Goal: Information Seeking & Learning: Learn about a topic

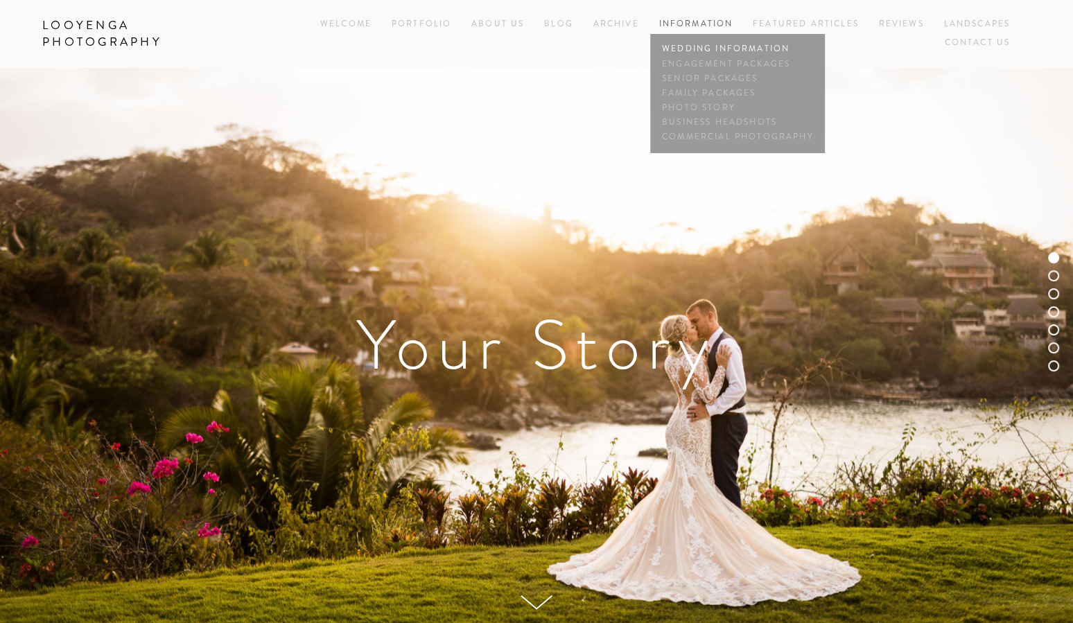
click at [687, 50] on link "Wedding Information" at bounding box center [737, 49] width 158 height 15
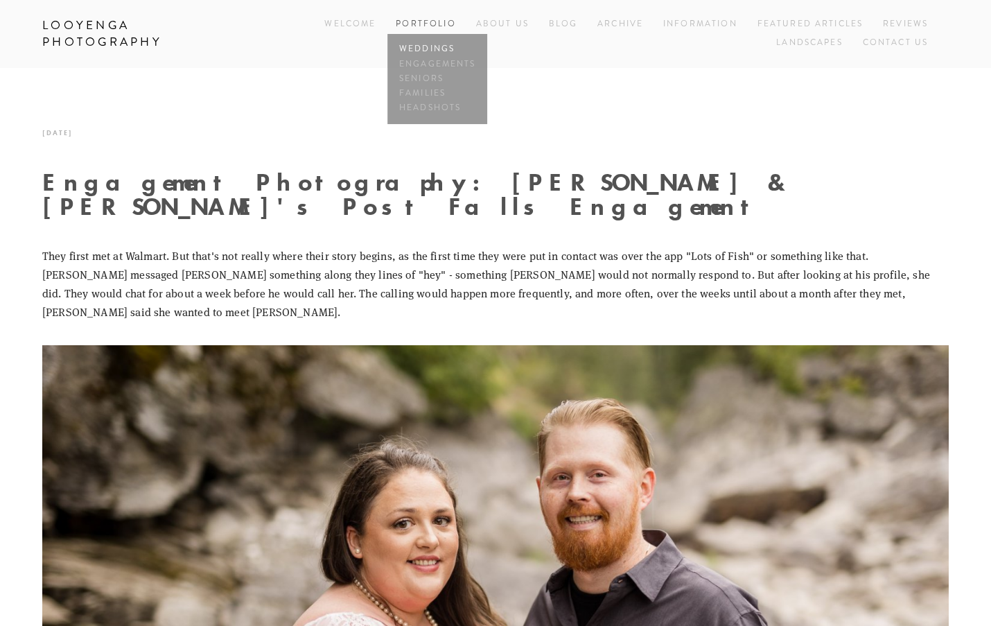
click at [426, 49] on link "Weddings" at bounding box center [437, 49] width 83 height 15
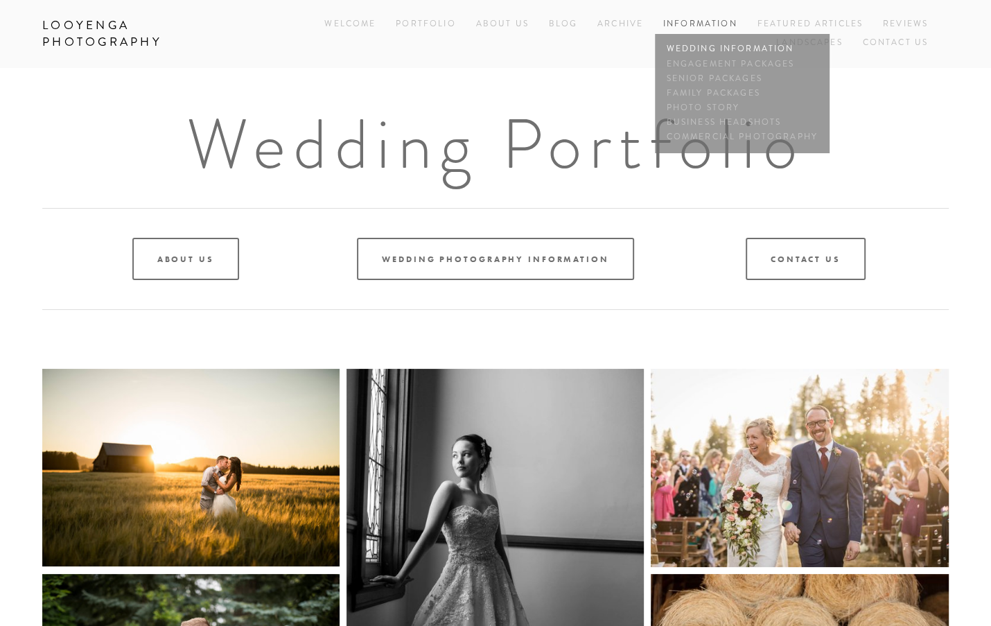
click at [698, 48] on link "Wedding Information" at bounding box center [742, 49] width 158 height 15
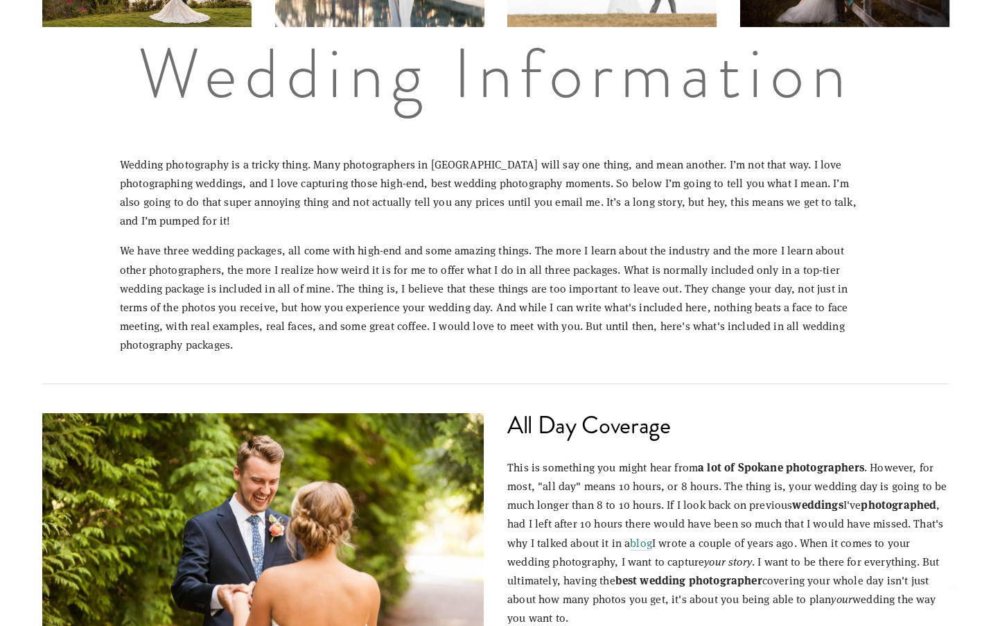
scroll to position [368, 0]
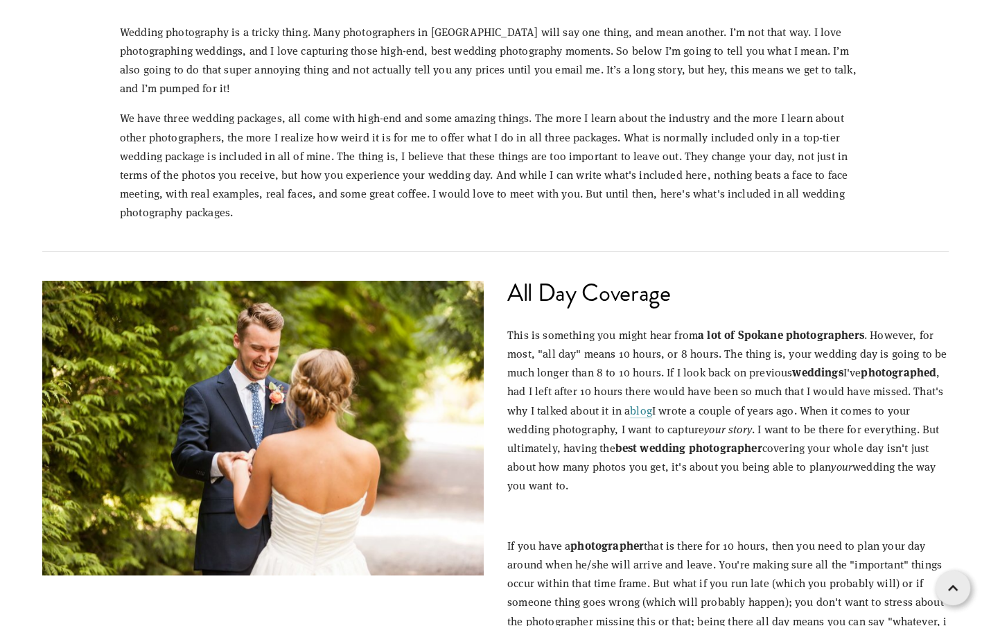
click at [459, 158] on p "We have three wedding packages, all come with high-end and some amazing things.…" at bounding box center [495, 164] width 751 height 113
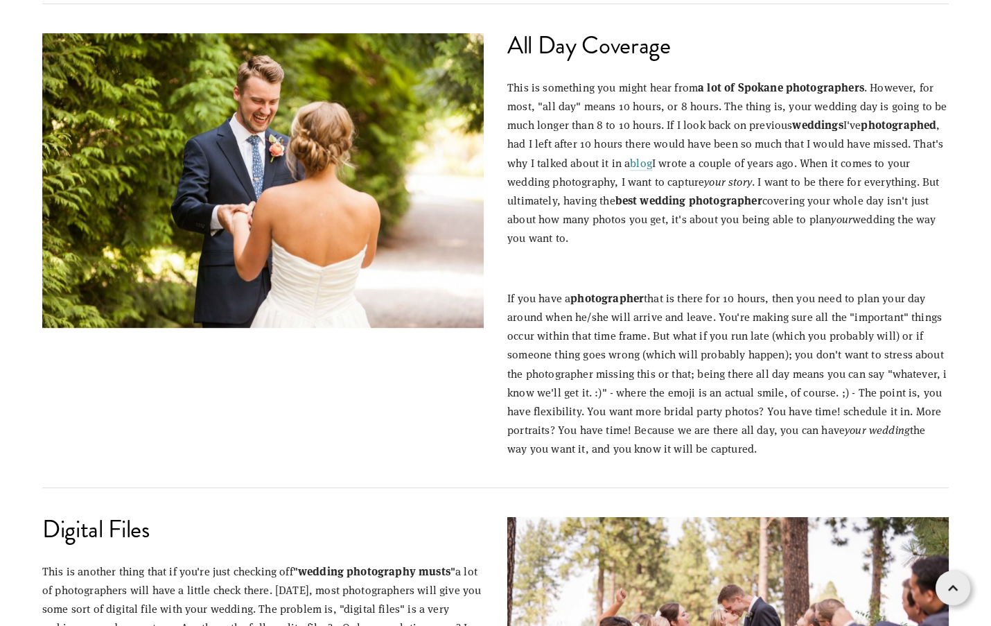
scroll to position [736, 0]
